Goal: Task Accomplishment & Management: Use online tool/utility

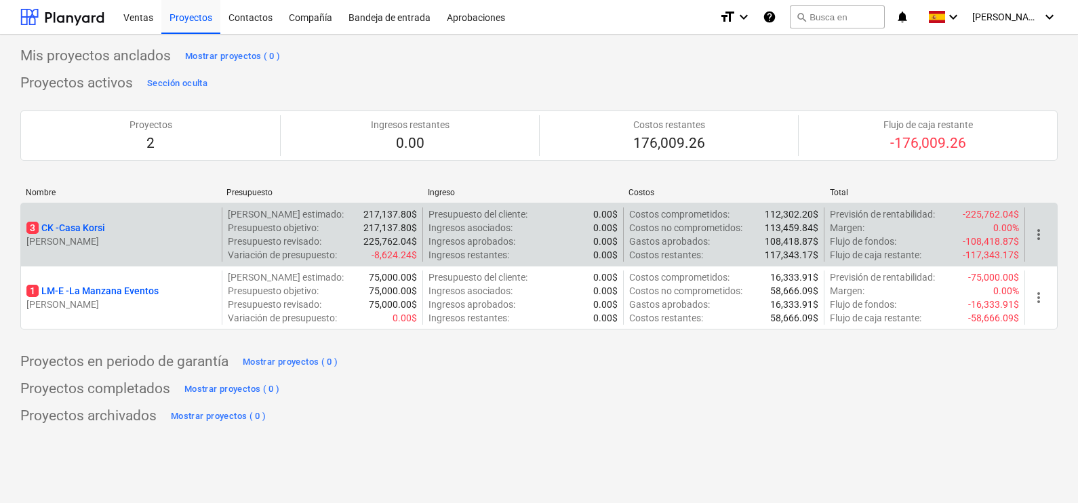
click at [81, 226] on p "3 CK - Casa Korsi" at bounding box center [65, 228] width 79 height 14
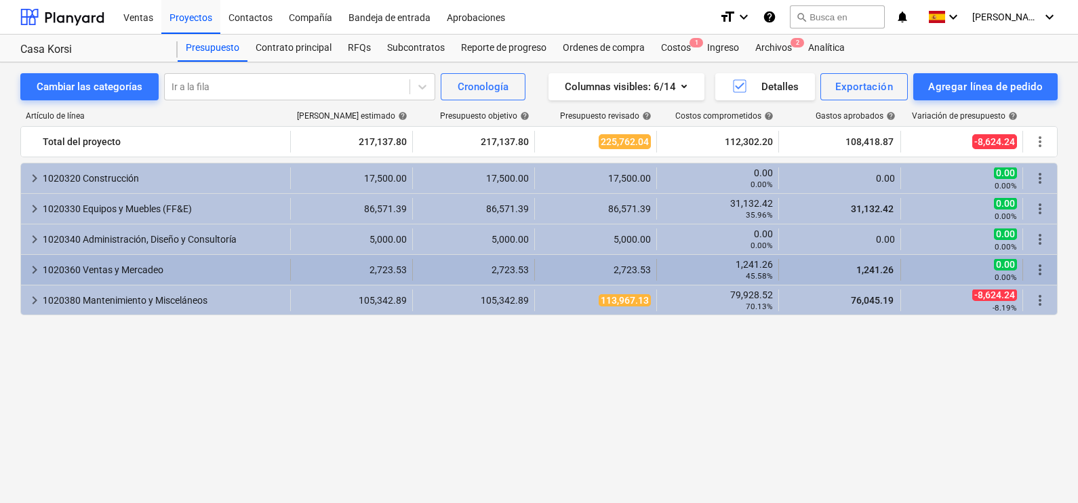
click at [33, 269] on span "keyboard_arrow_right" at bounding box center [34, 270] width 16 height 16
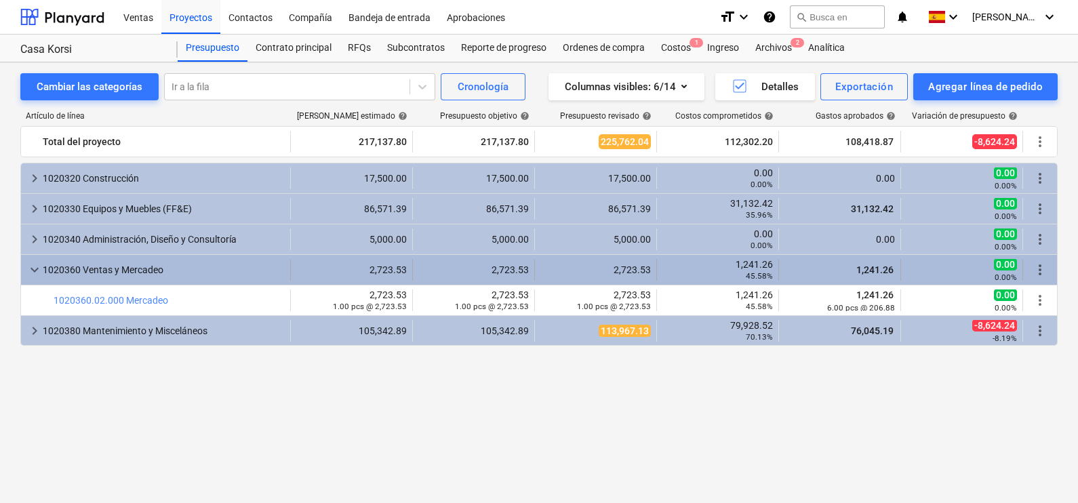
click at [27, 274] on span "keyboard_arrow_down" at bounding box center [34, 270] width 16 height 16
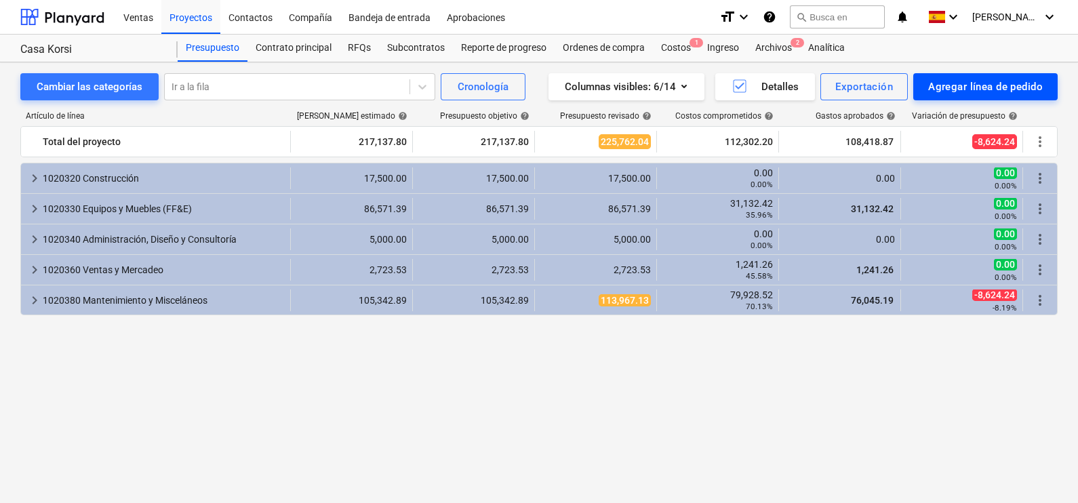
click at [991, 82] on div "Agregar línea de pedido" at bounding box center [985, 87] width 115 height 18
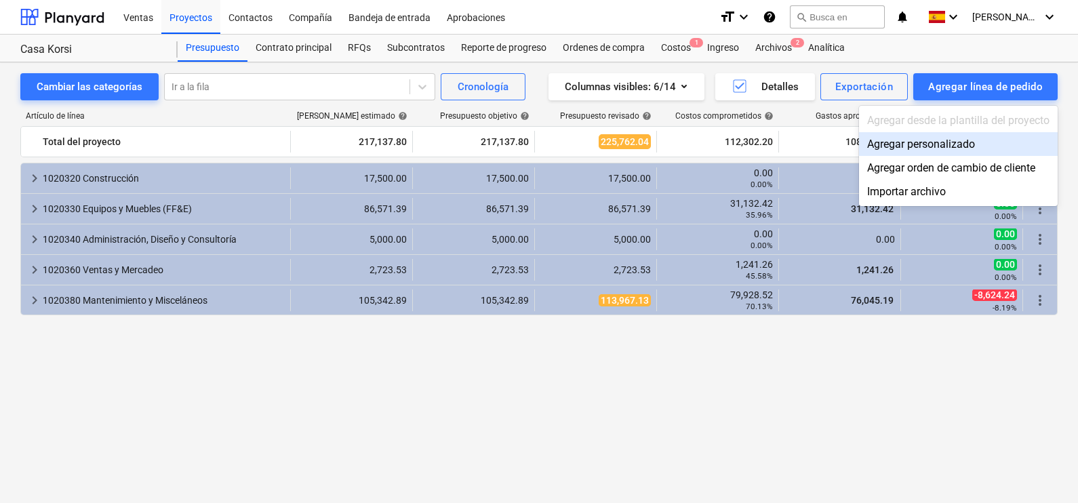
click at [942, 148] on div "Agregar personalizado" at bounding box center [958, 144] width 199 height 24
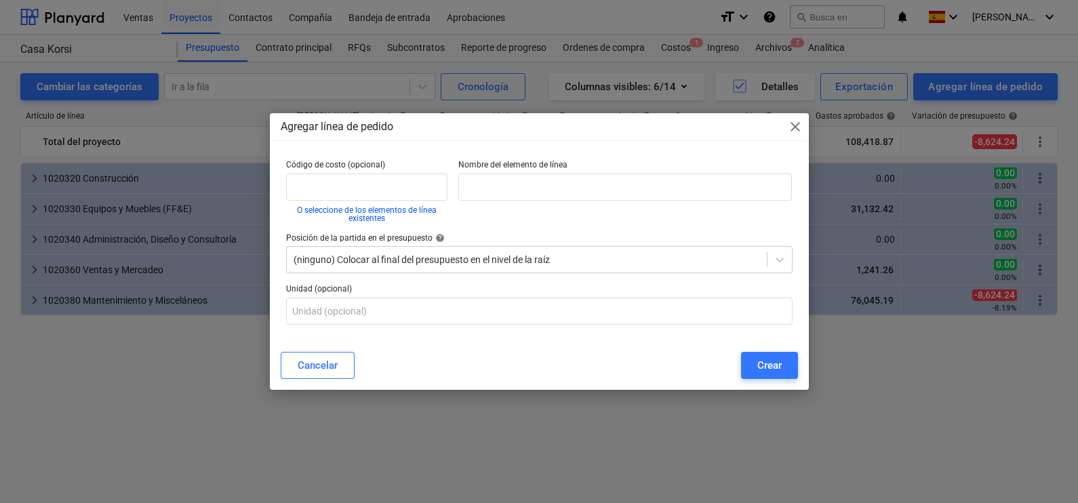
click at [801, 123] on span "close" at bounding box center [795, 127] width 16 height 16
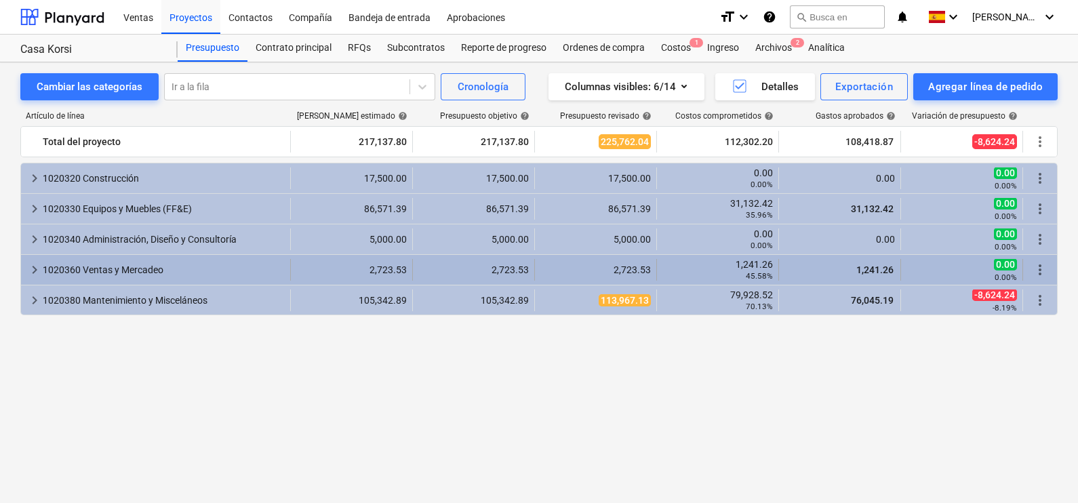
click at [41, 270] on span "keyboard_arrow_right" at bounding box center [34, 270] width 16 height 16
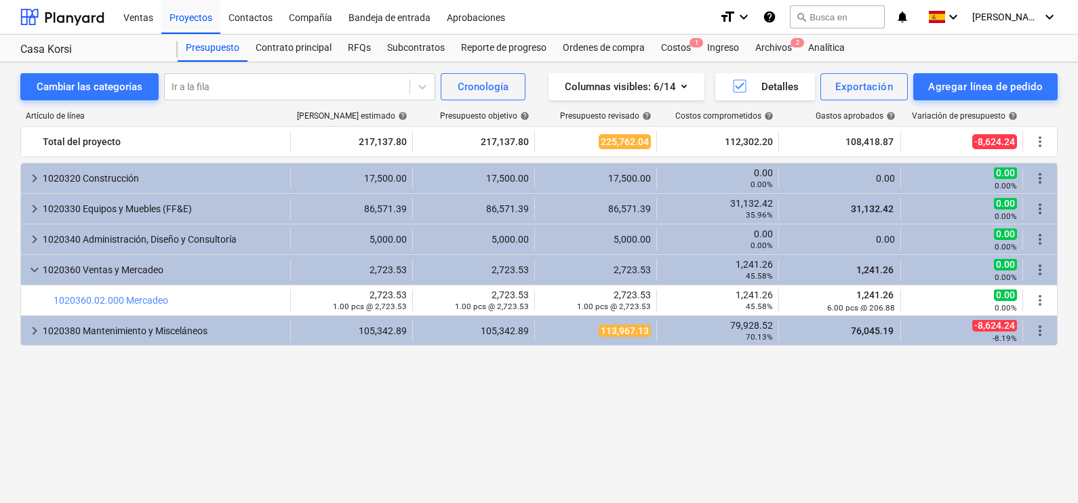
drag, startPoint x: 104, startPoint y: 298, endPoint x: 194, endPoint y: 404, distance: 138.6
click at [194, 404] on div "keyboard_arrow_right 1020320 Construcción 17,500.00 17,500.00 17,500.00 0.00 0.…" at bounding box center [538, 308] width 1037 height 290
click at [959, 81] on div "Agregar línea de pedido" at bounding box center [985, 87] width 115 height 18
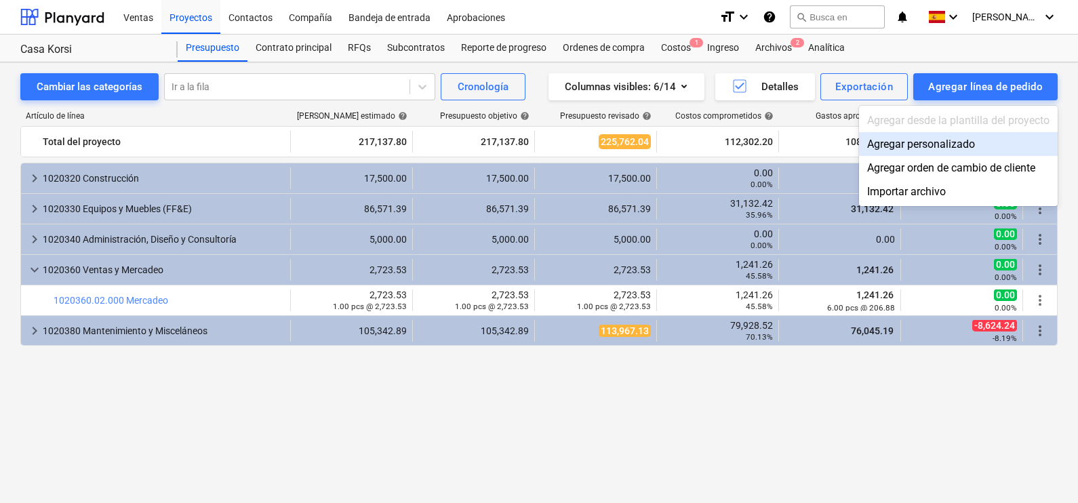
click at [934, 148] on div "Agregar personalizado" at bounding box center [958, 144] width 199 height 24
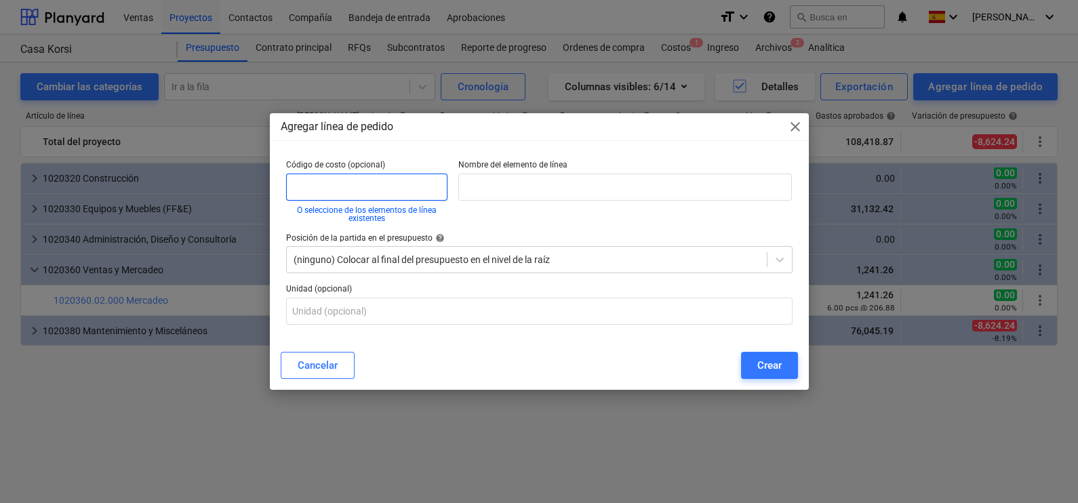
click at [401, 176] on input "text" at bounding box center [366, 187] width 161 height 27
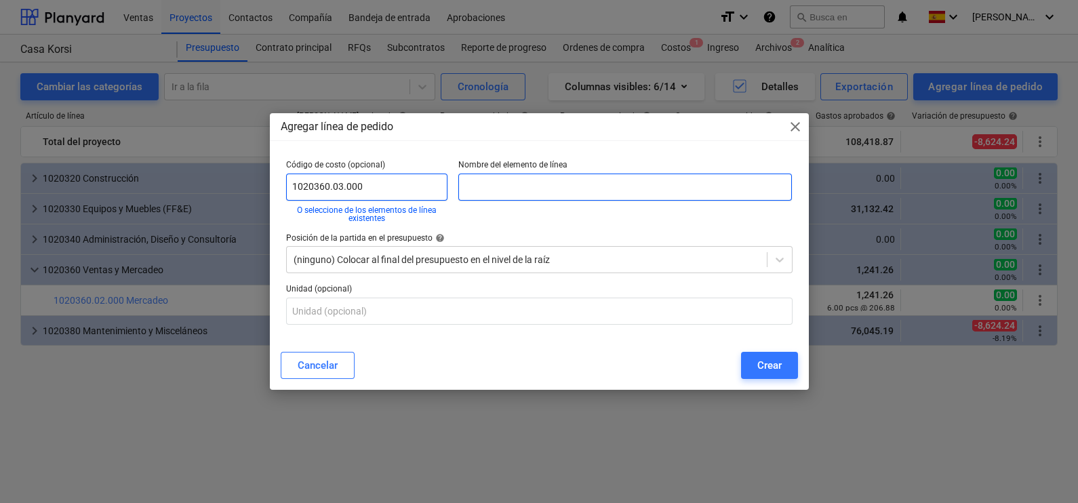
type input "1020360.03.000"
click at [515, 195] on input "text" at bounding box center [625, 187] width 334 height 27
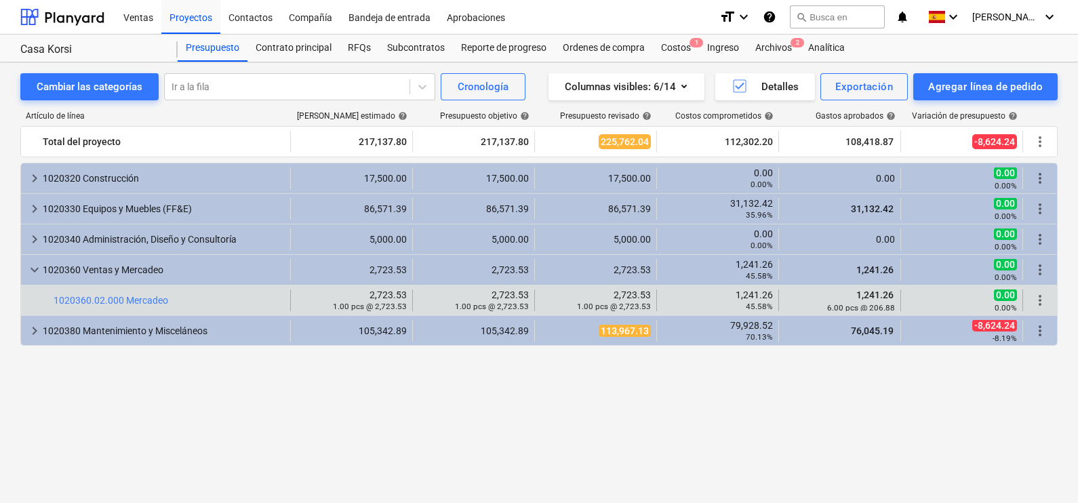
click at [1044, 305] on span "more_vert" at bounding box center [1040, 300] width 16 height 16
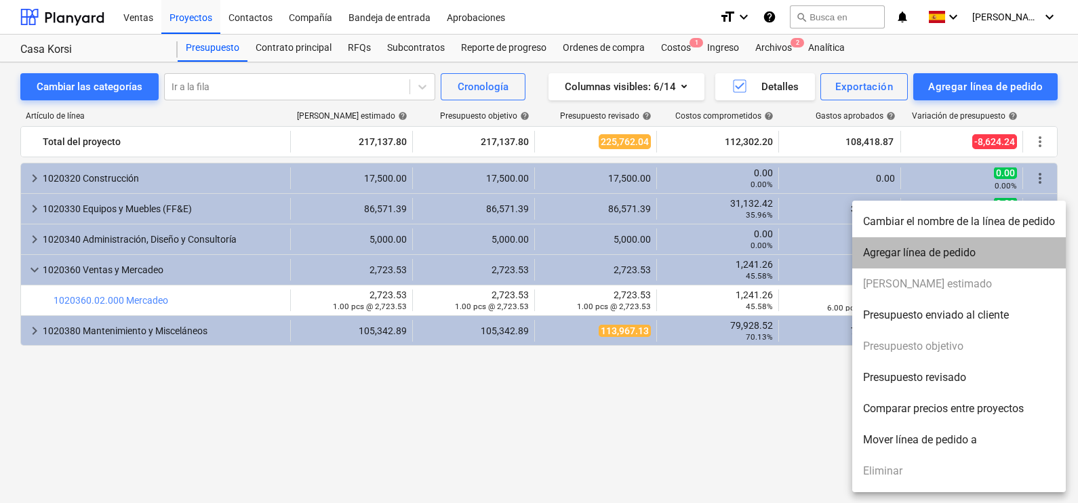
click at [991, 253] on li "Agregar línea de pedido" at bounding box center [959, 252] width 214 height 31
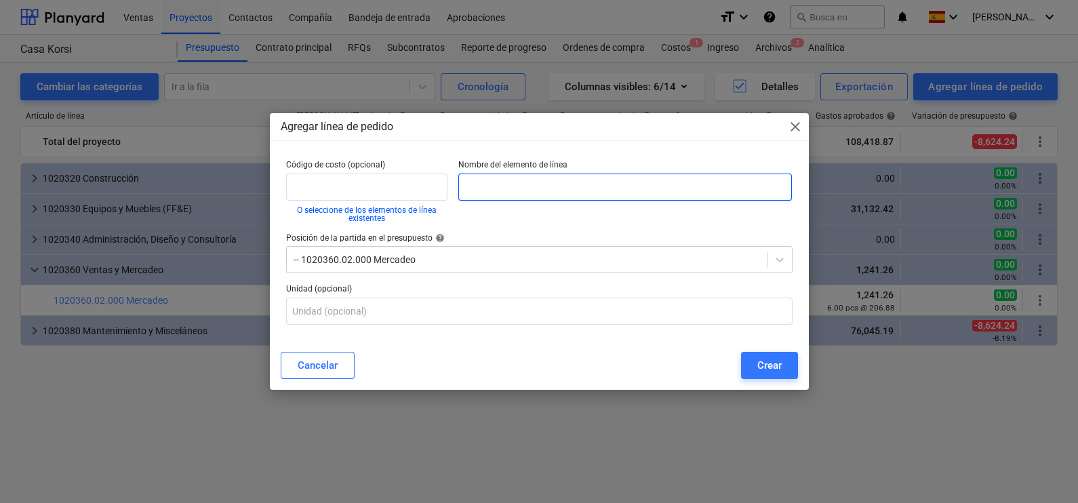
click at [489, 192] on input "text" at bounding box center [625, 187] width 334 height 27
type input "1020360.03.000"
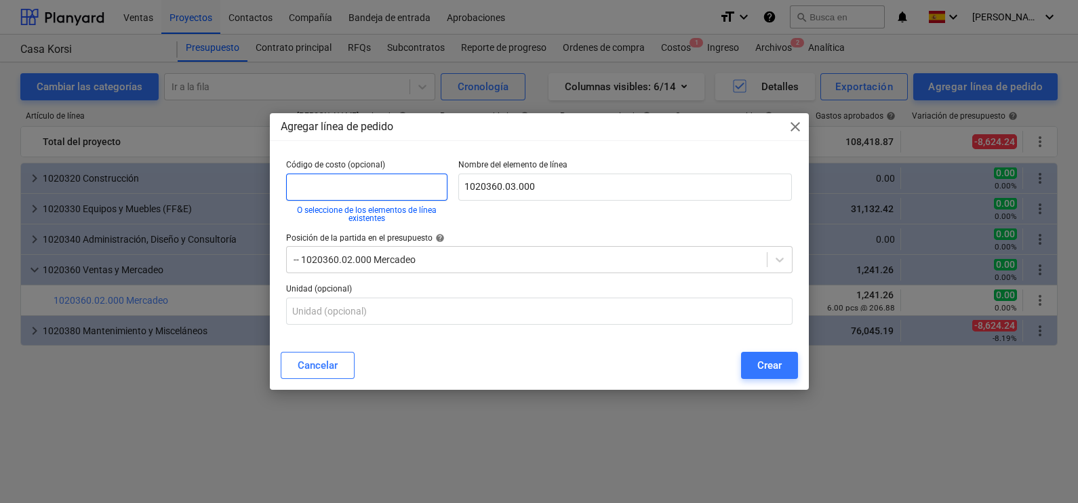
click at [365, 180] on input "text" at bounding box center [366, 187] width 161 height 27
paste input "1020360.03.000"
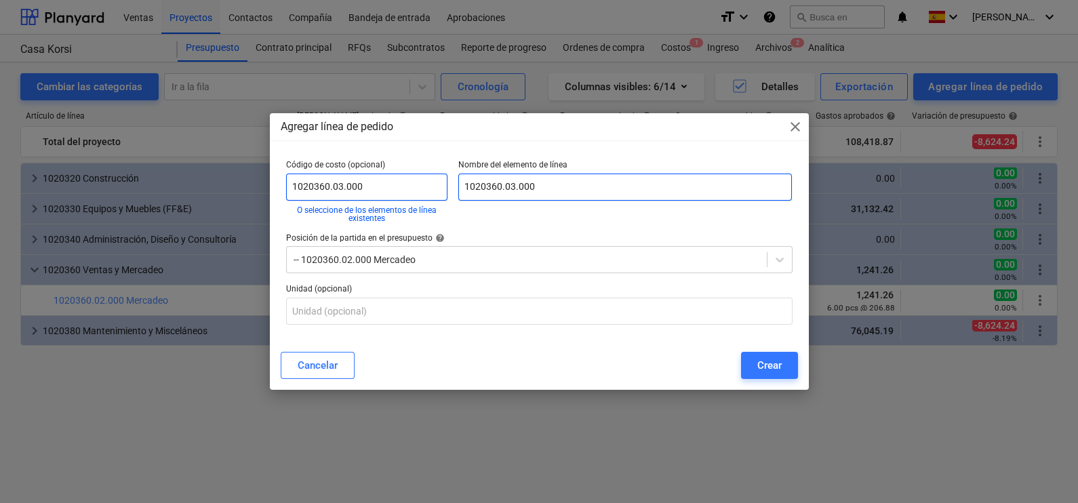
type input "1020360.03.000"
drag, startPoint x: 551, startPoint y: 186, endPoint x: 458, endPoint y: 193, distance: 93.2
click at [458, 193] on input "1020360.03.000" at bounding box center [625, 187] width 334 height 27
type input "Comisiones"
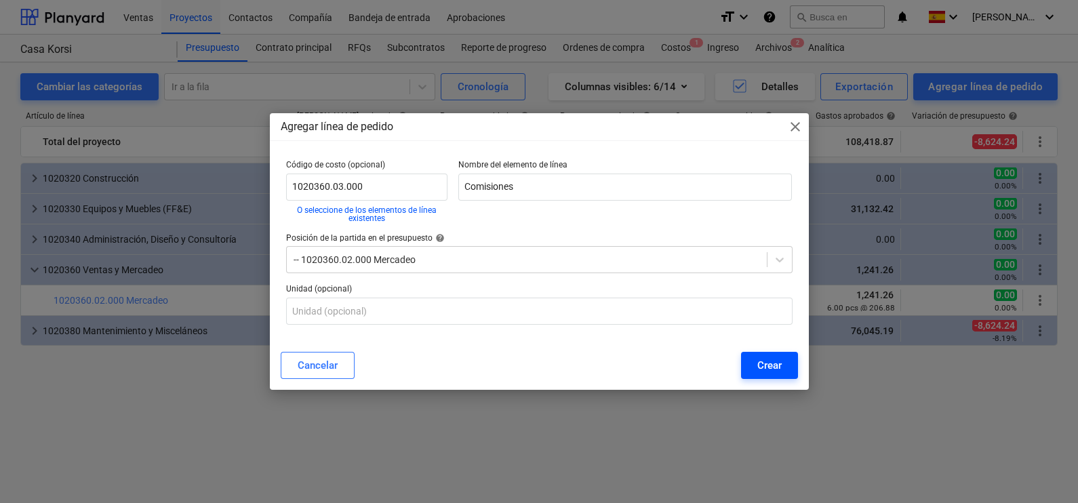
click at [780, 363] on div "Crear" at bounding box center [769, 366] width 24 height 18
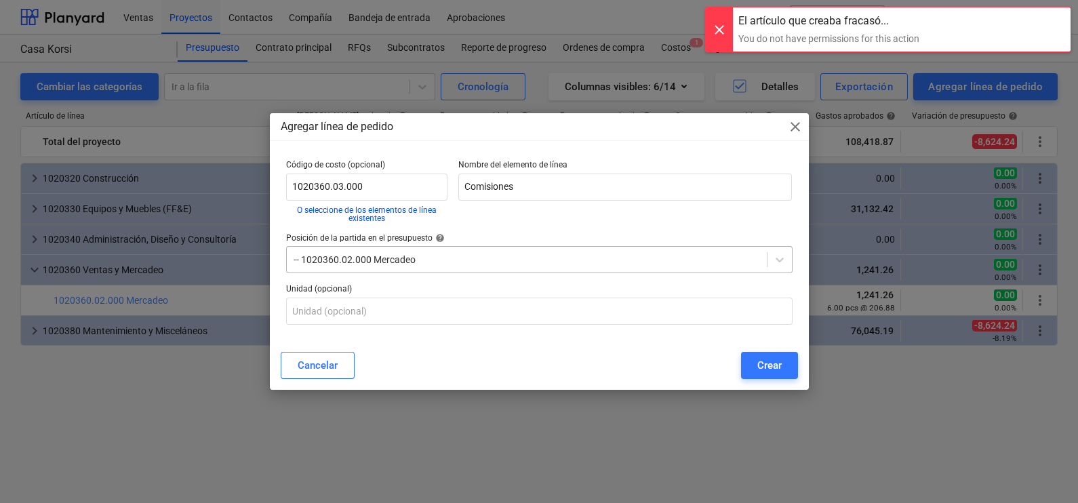
click at [401, 261] on div at bounding box center [527, 260] width 466 height 14
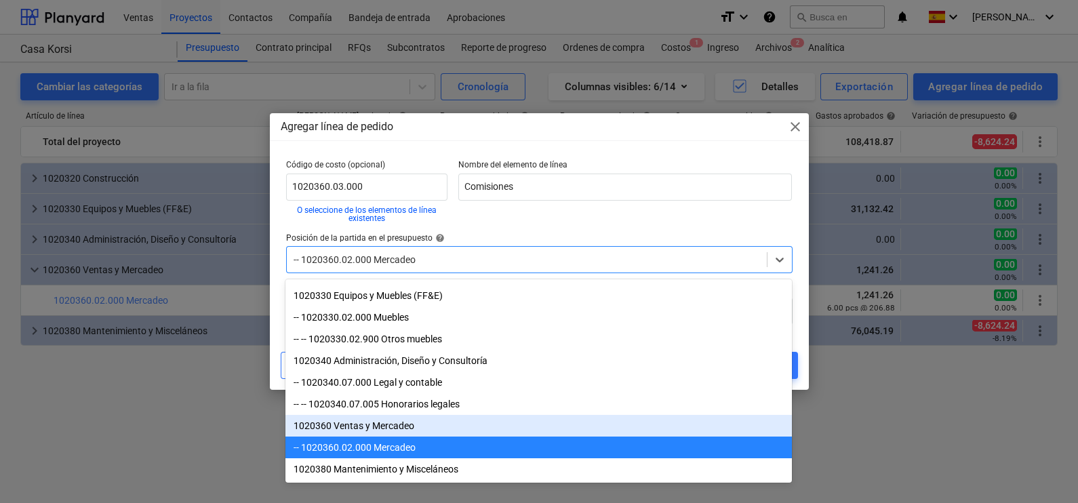
scroll to position [169, 0]
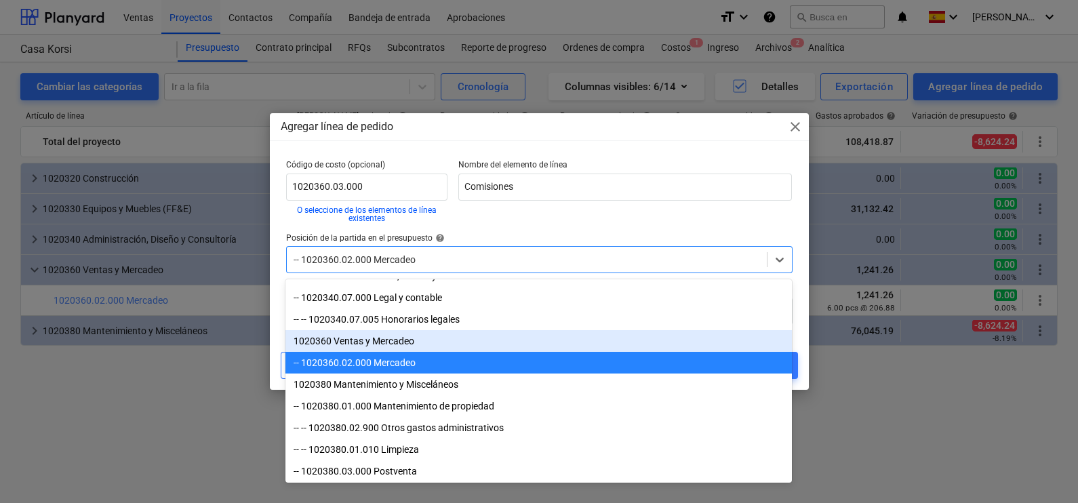
click at [387, 348] on div "1020360 Ventas y Mercadeo" at bounding box center [538, 341] width 506 height 22
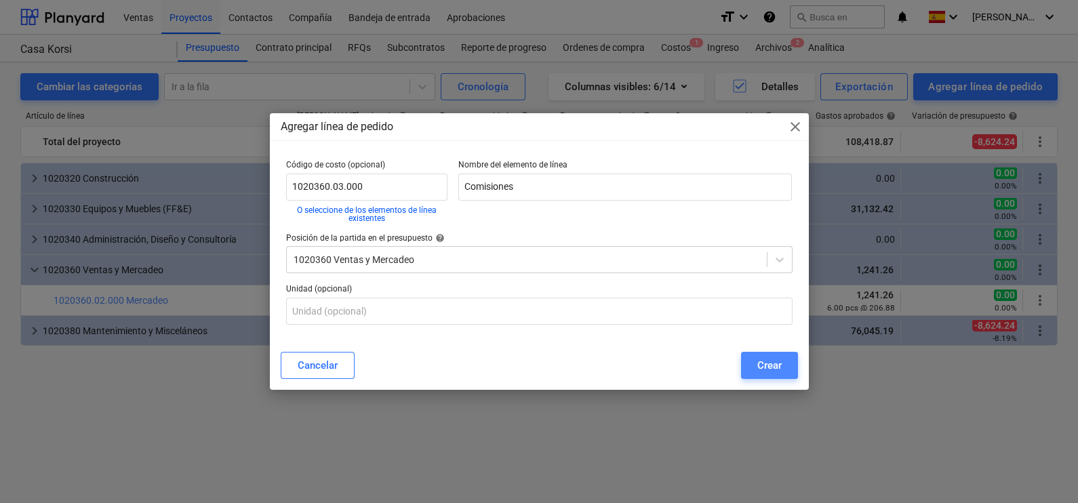
click at [758, 363] on div "Crear" at bounding box center [769, 366] width 24 height 18
click at [753, 363] on button "Crear" at bounding box center [769, 365] width 57 height 27
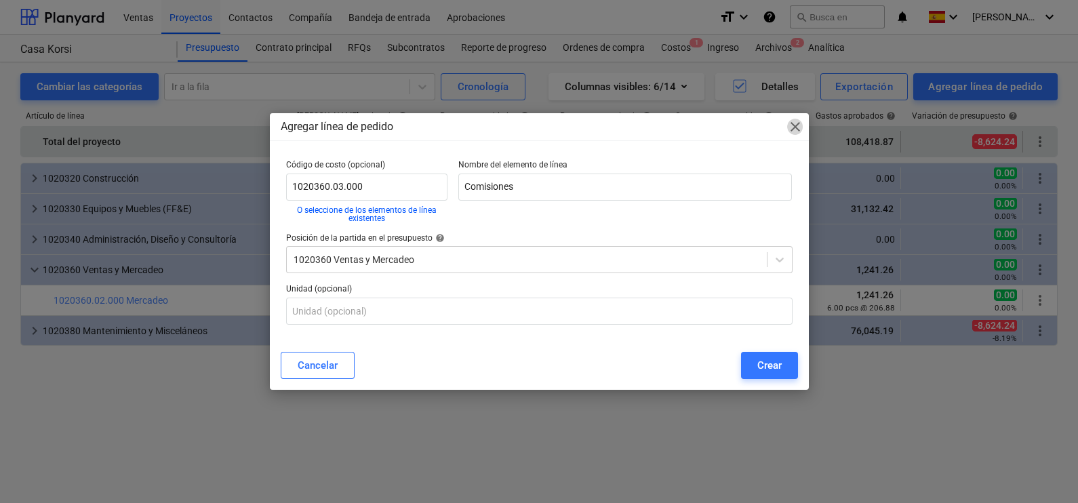
click at [799, 126] on span "close" at bounding box center [795, 127] width 16 height 16
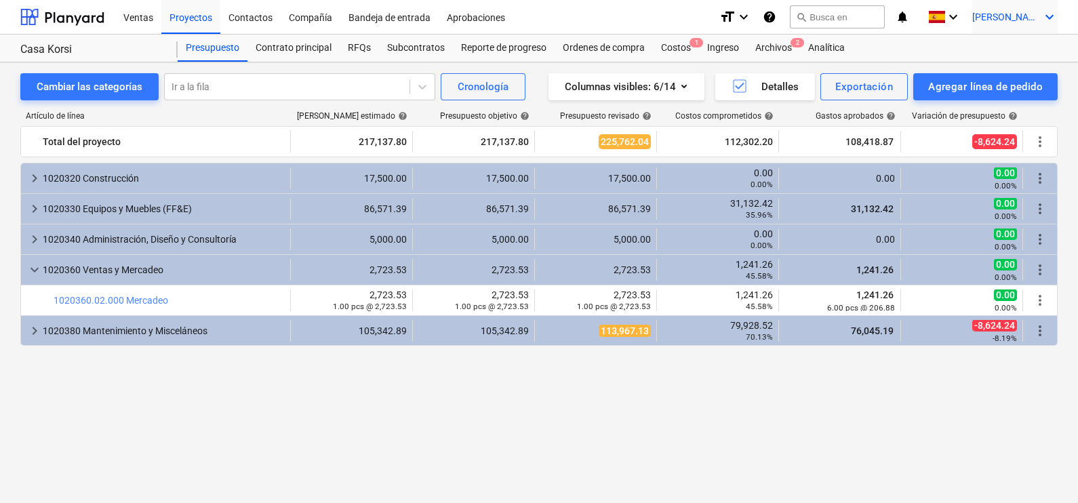
click at [1008, 16] on span "C. Cedeno" at bounding box center [1006, 17] width 68 height 11
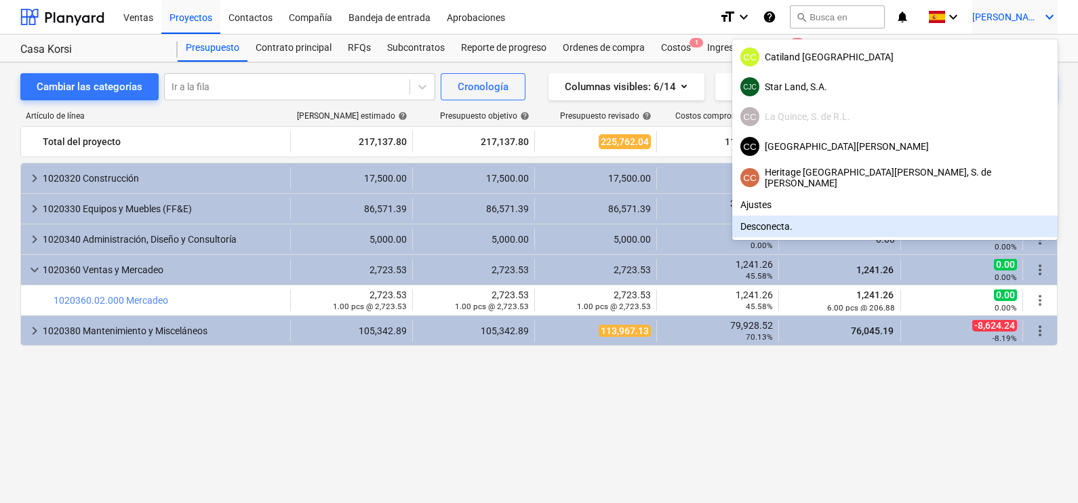
click at [925, 225] on div "Desconecta." at bounding box center [894, 227] width 325 height 22
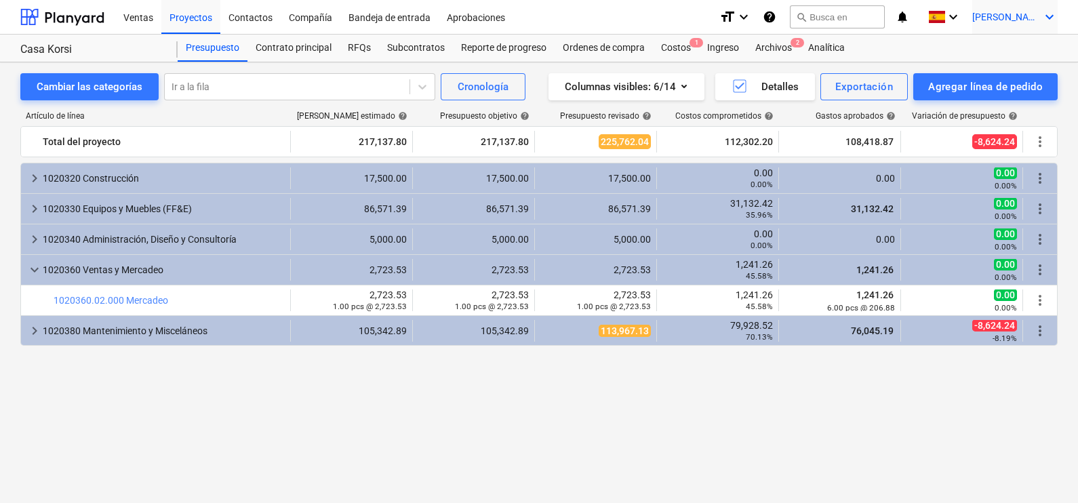
click at [1007, 18] on span "C. Cedeno" at bounding box center [1006, 17] width 68 height 11
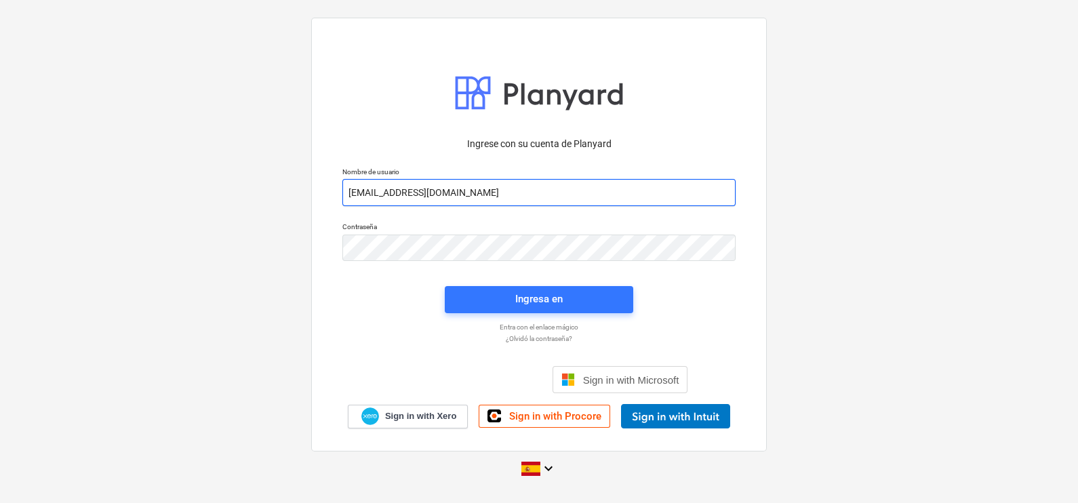
drag, startPoint x: 474, startPoint y: 204, endPoint x: 479, endPoint y: 197, distance: 9.2
click at [474, 204] on input "[EMAIL_ADDRESS][DOMAIN_NAME]" at bounding box center [538, 192] width 393 height 27
type input "[EMAIL_ADDRESS][DOMAIN_NAME]"
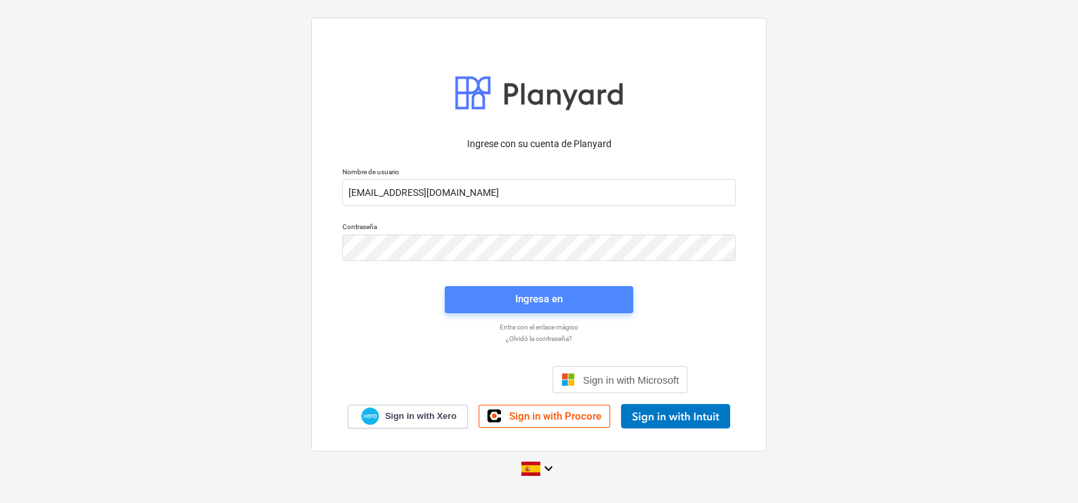
click at [517, 292] on div "Ingresa en" at bounding box center [538, 299] width 47 height 18
